Goal: Information Seeking & Learning: Find specific page/section

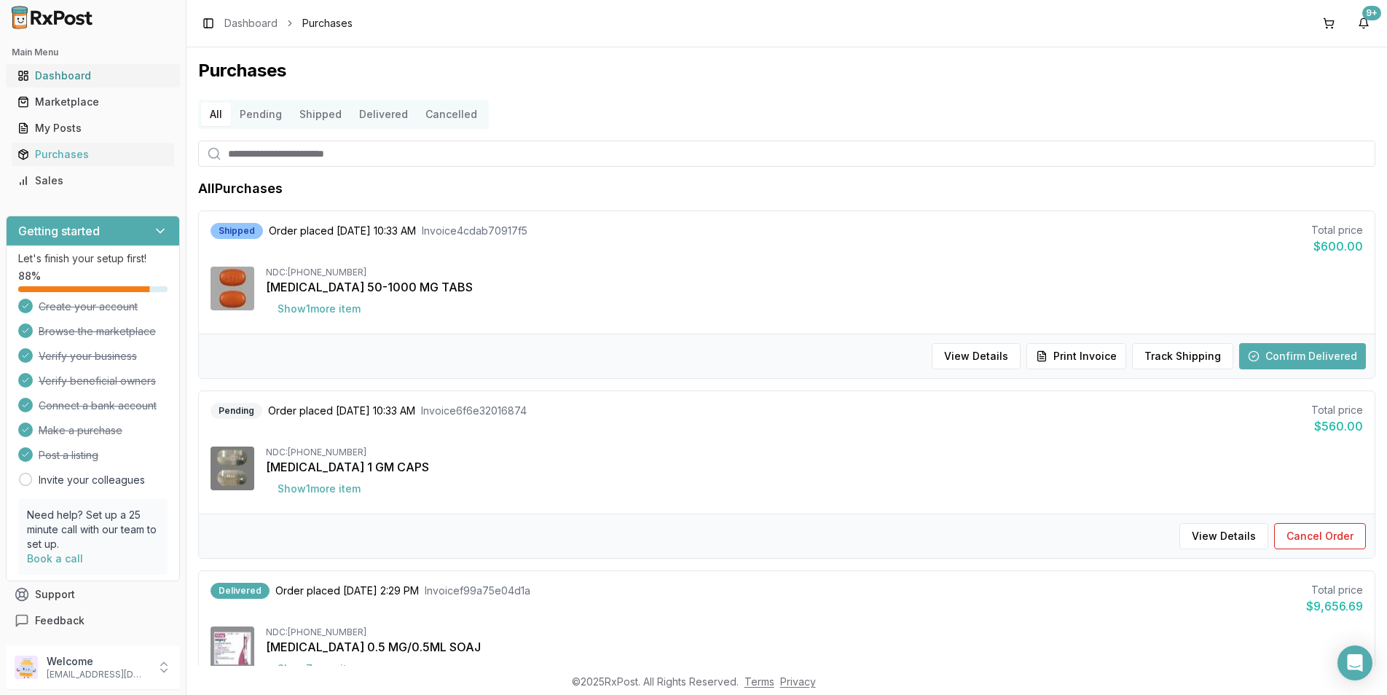
click at [95, 76] on div "Dashboard" at bounding box center [92, 75] width 151 height 15
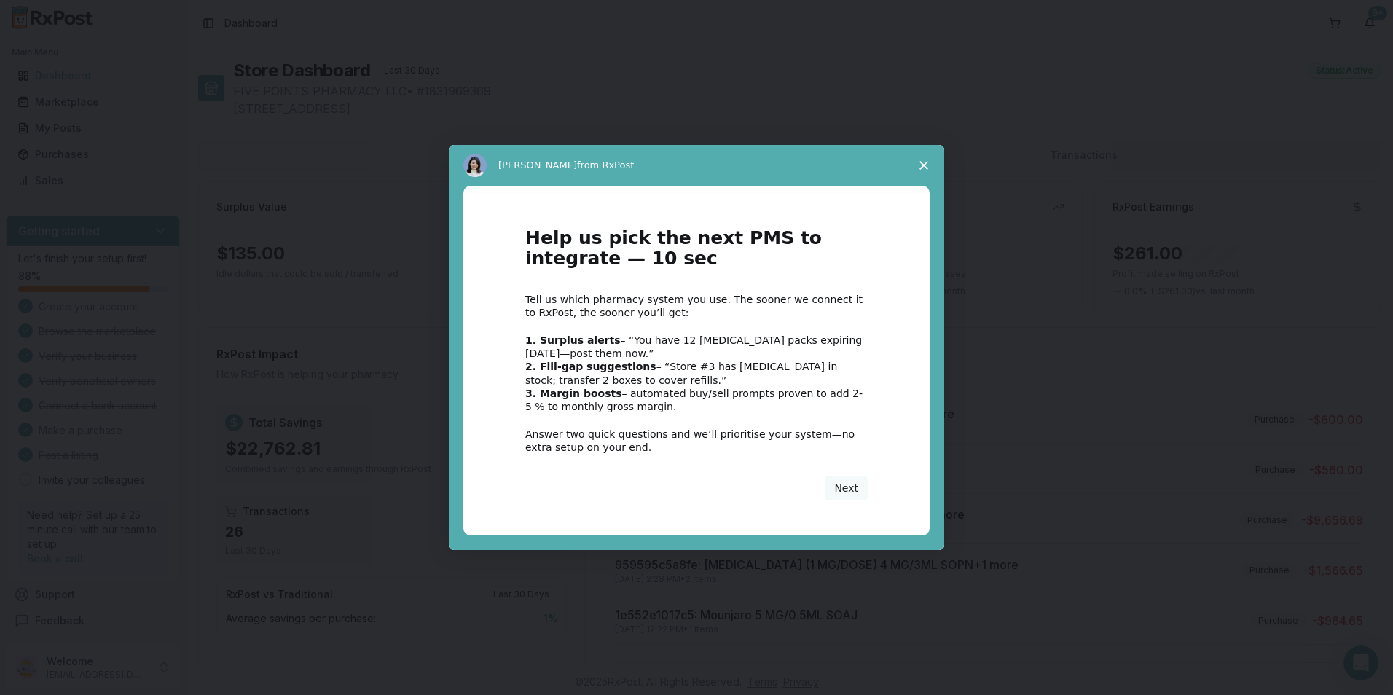
click at [924, 161] on icon "Close survey" at bounding box center [923, 165] width 9 height 9
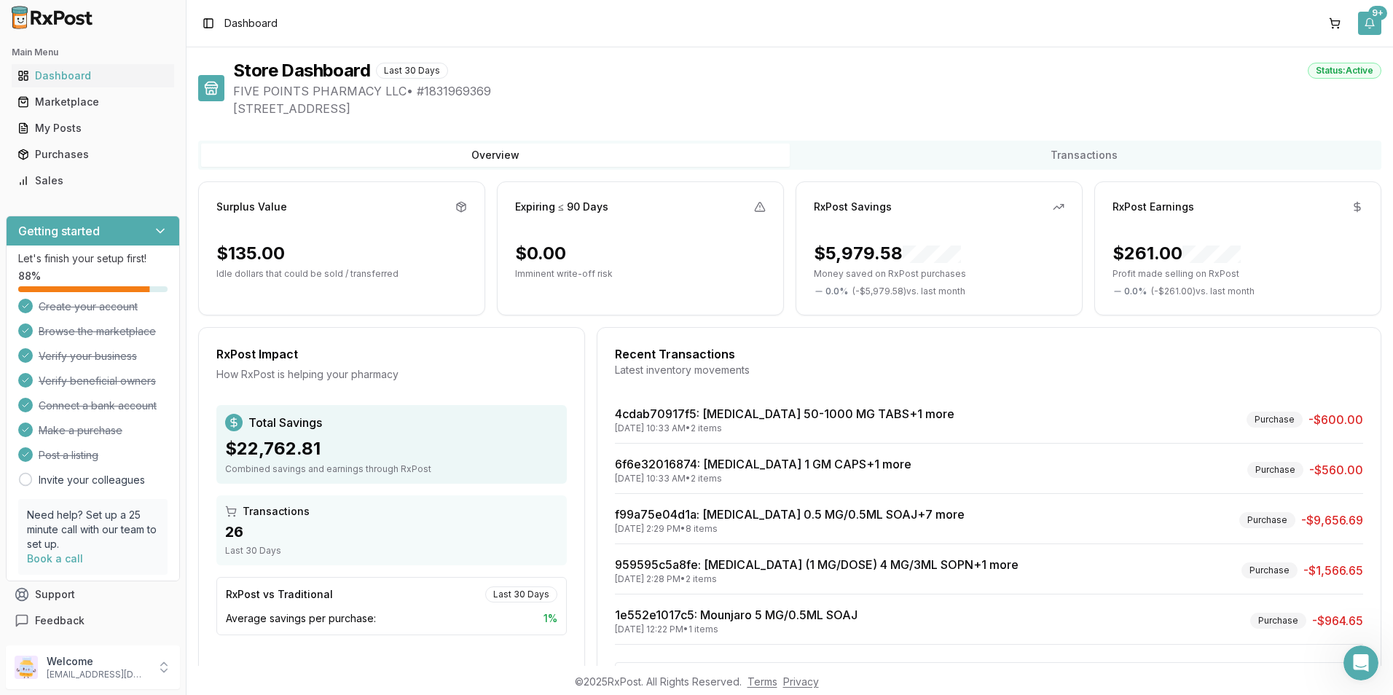
click at [1372, 20] on button "9+" at bounding box center [1369, 23] width 23 height 23
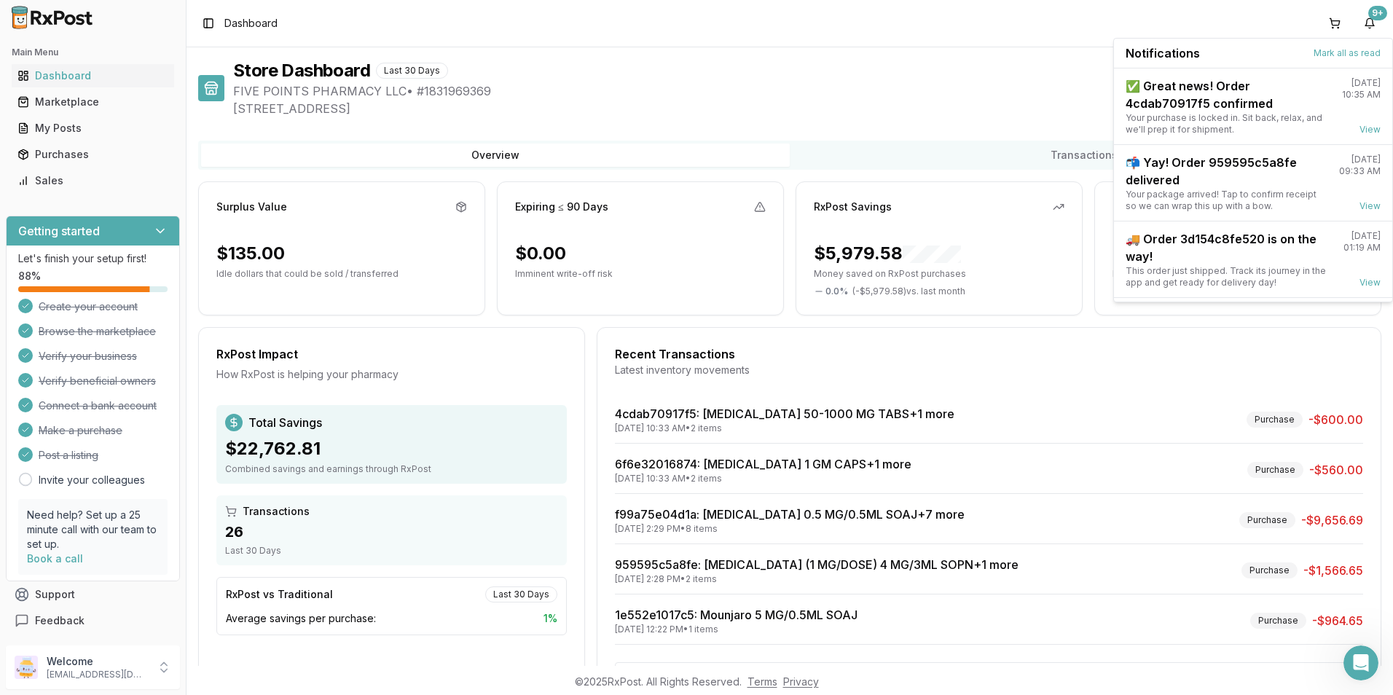
click at [1018, 49] on div "Store Dashboard Last 30 Days Status: Active FIVE POINTS PHARMACY LLC • # 183196…" at bounding box center [789, 356] width 1206 height 618
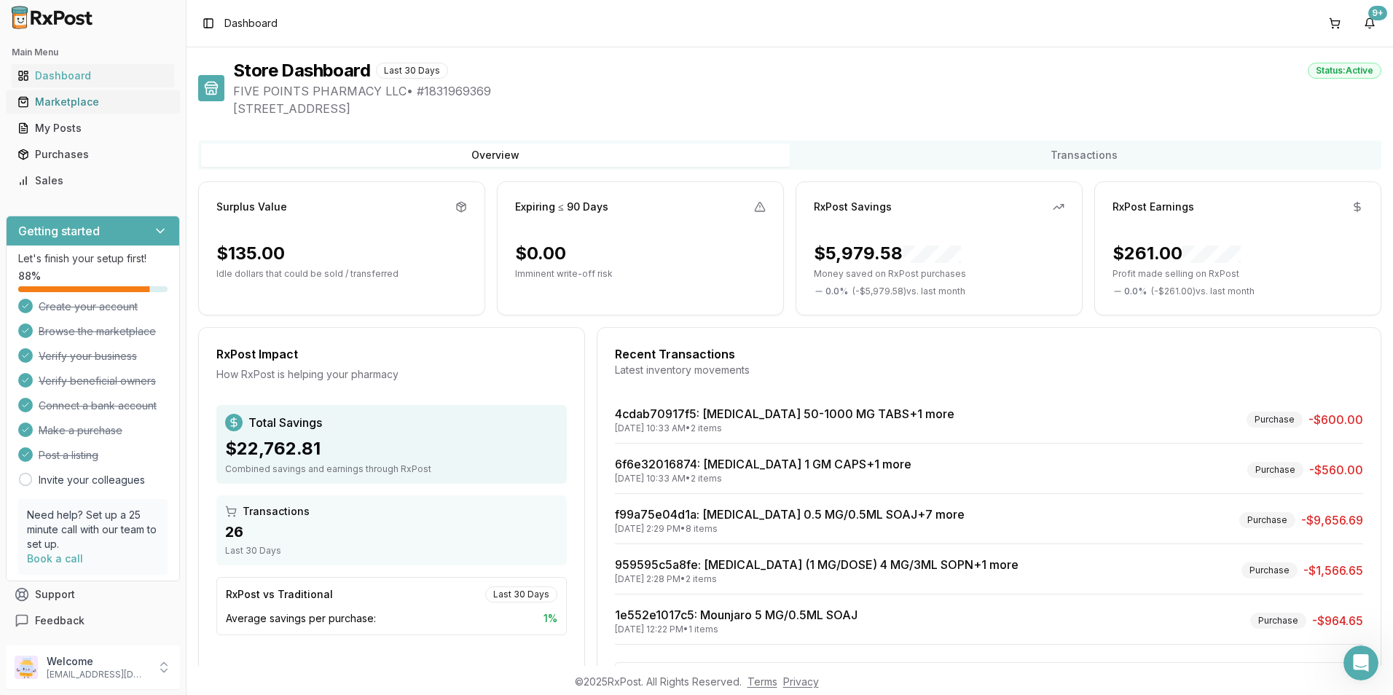
click at [80, 91] on link "Marketplace" at bounding box center [93, 102] width 162 height 26
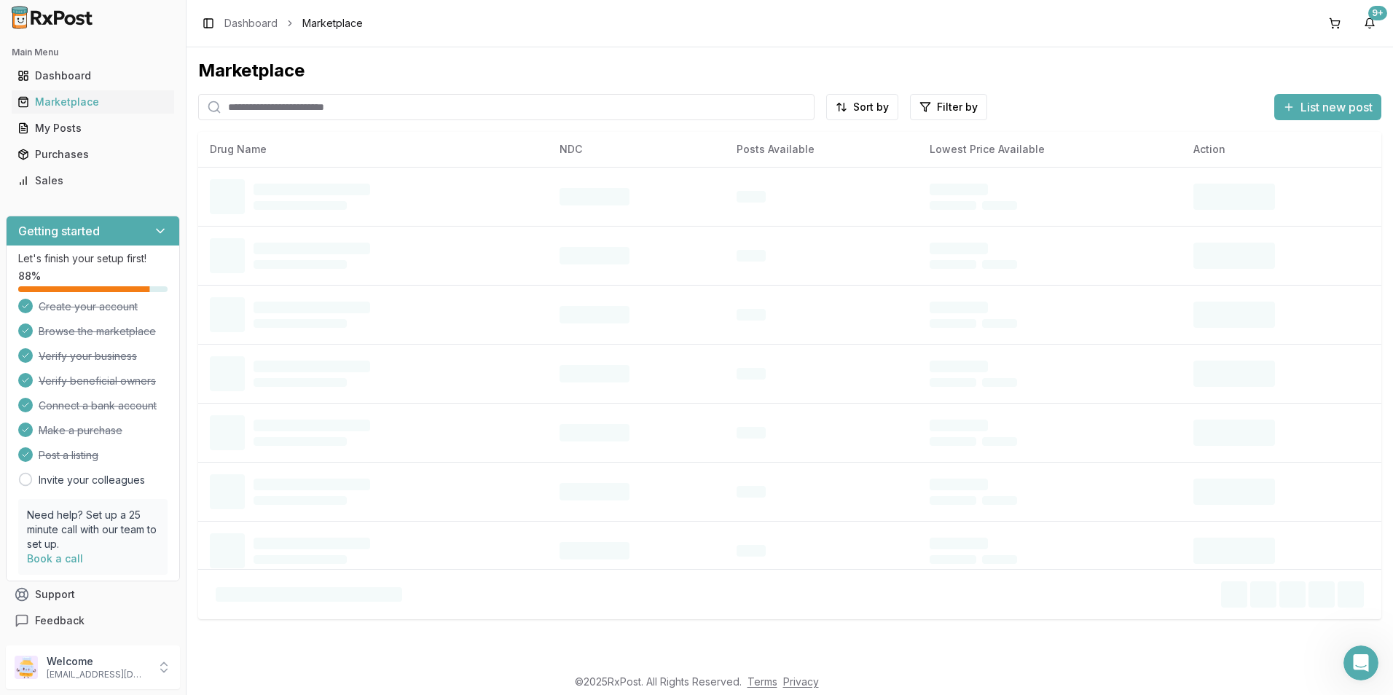
click at [304, 114] on input "search" at bounding box center [506, 107] width 616 height 26
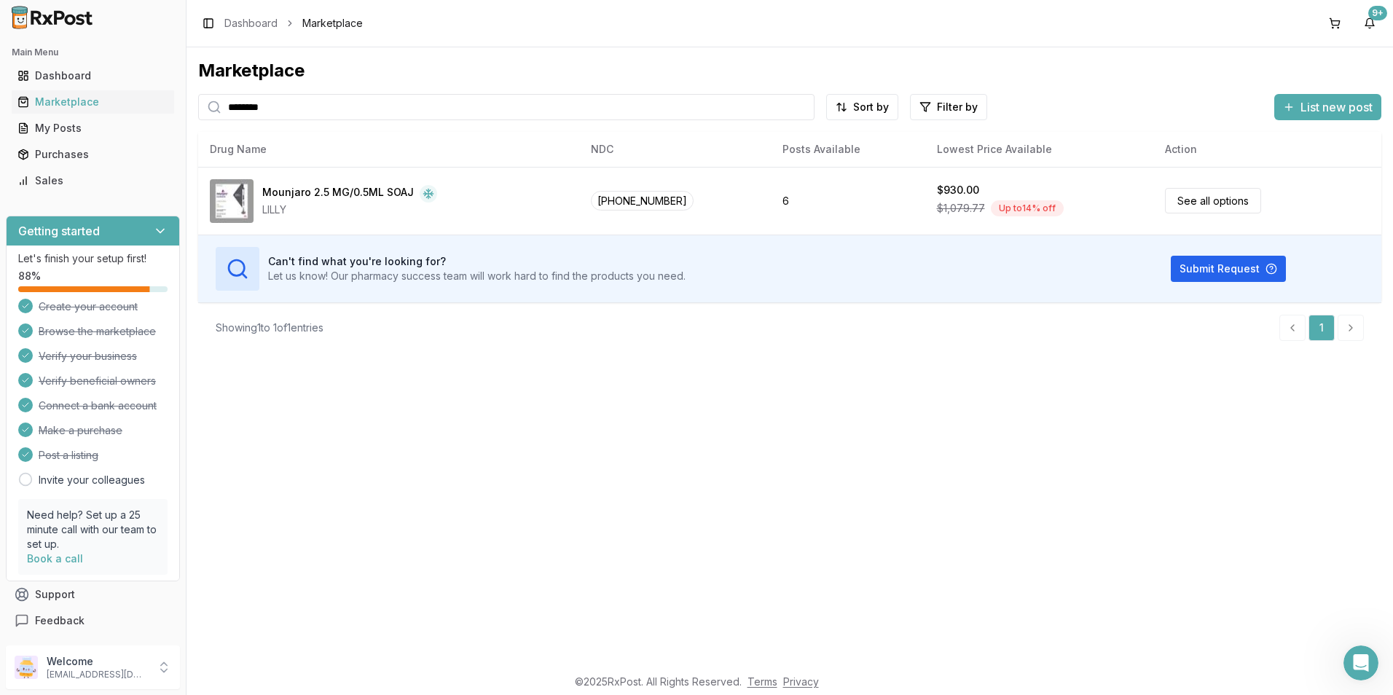
drag, startPoint x: 354, startPoint y: 98, endPoint x: 157, endPoint y: 141, distance: 202.0
click at [157, 141] on div "Main Menu Dashboard Marketplace My Posts Purchases Sales Getting started Let's …" at bounding box center [696, 347] width 1393 height 695
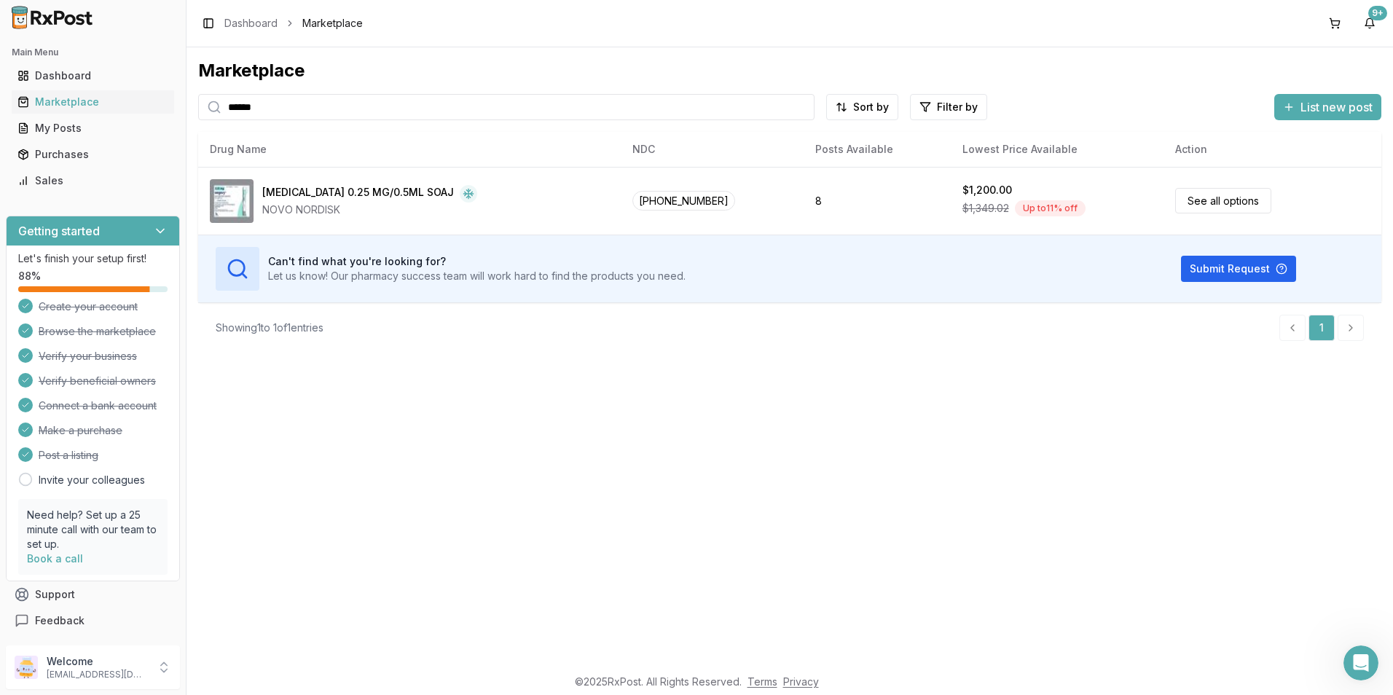
drag, startPoint x: 375, startPoint y: 111, endPoint x: 192, endPoint y: 116, distance: 183.6
click at [192, 116] on div "Marketplace ****** Sort by Filter by List new post Card Table NDC: [PHONE_NUMBE…" at bounding box center [789, 356] width 1206 height 618
type input "********"
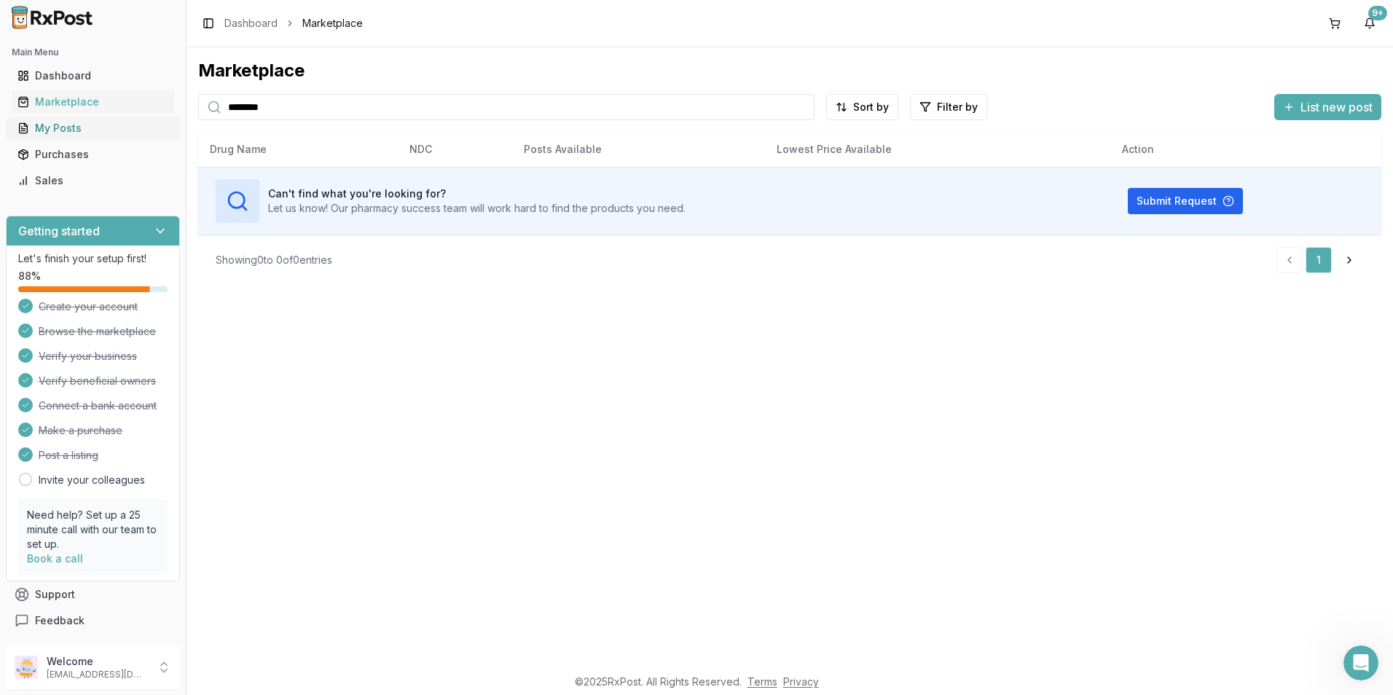
drag, startPoint x: 314, startPoint y: 103, endPoint x: 162, endPoint y: 135, distance: 154.7
click at [162, 135] on div "Main Menu Dashboard Marketplace My Posts Purchases Sales Getting started Let's …" at bounding box center [696, 347] width 1393 height 695
